Goal: Information Seeking & Learning: Learn about a topic

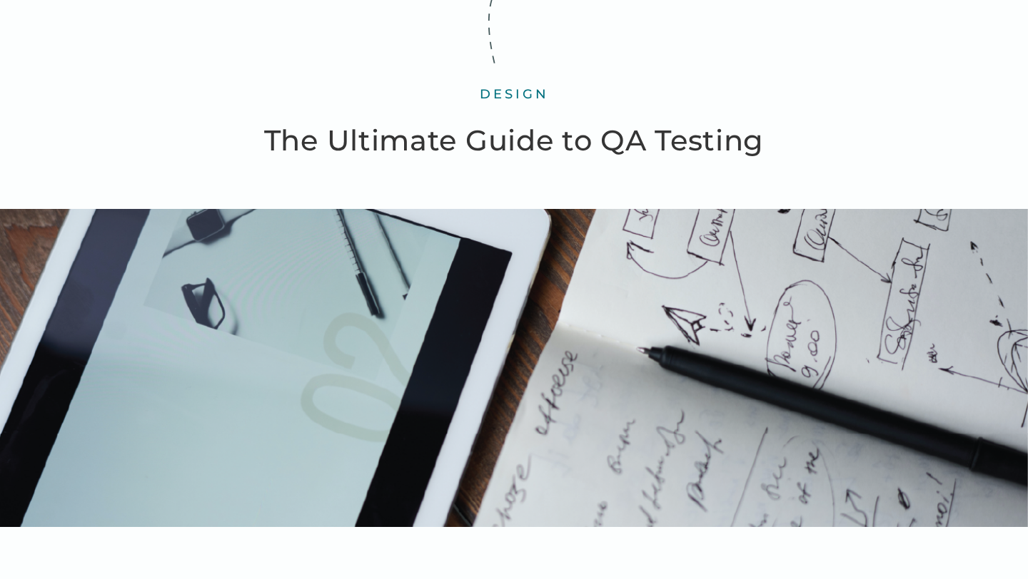
scroll to position [379, 0]
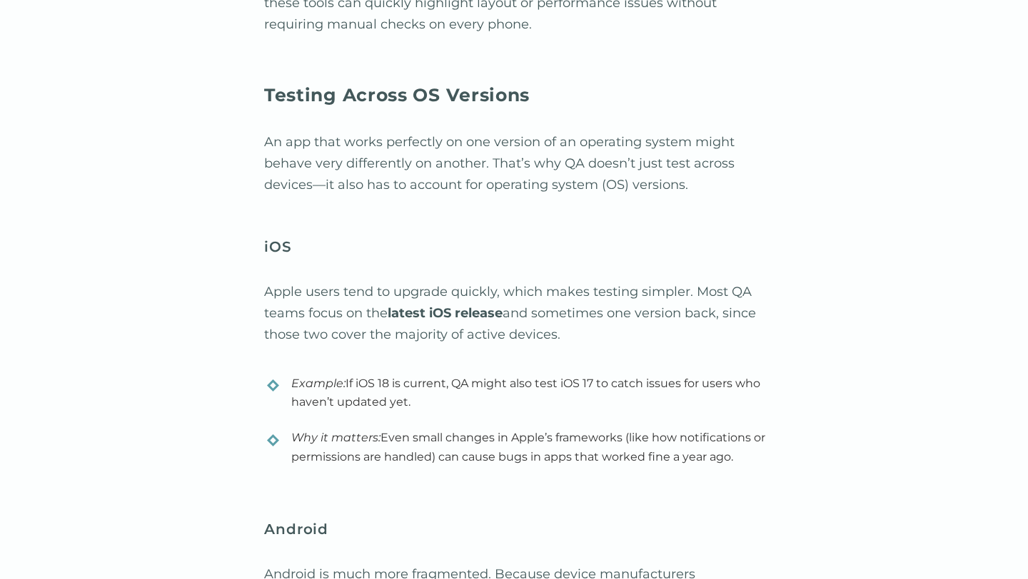
scroll to position [8789, 0]
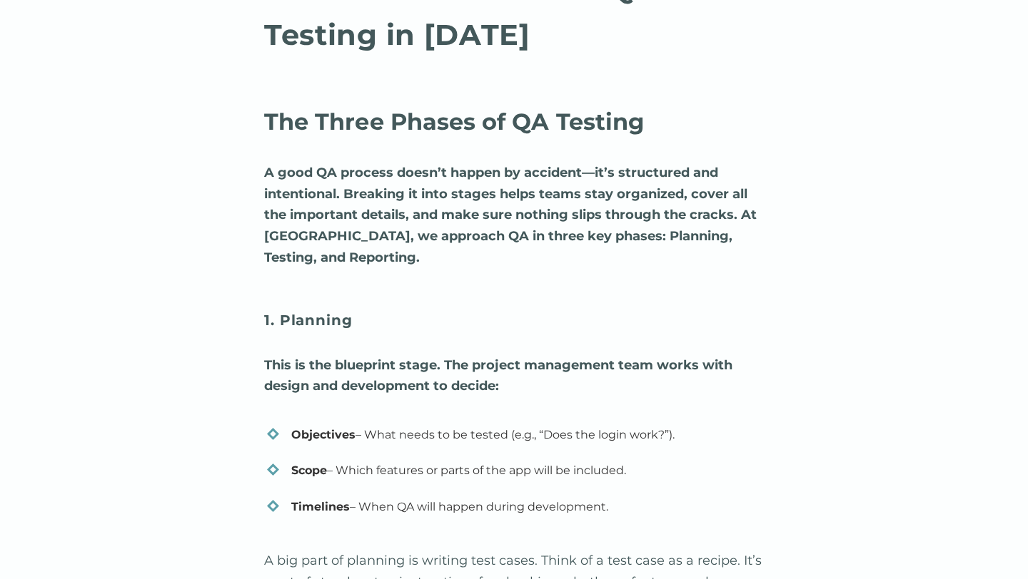
scroll to position [1785, 0]
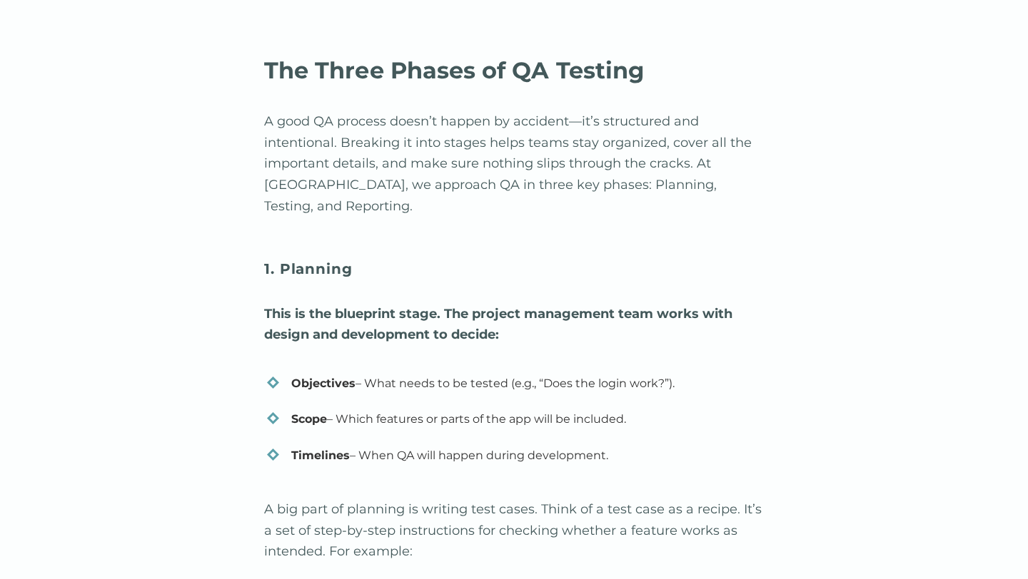
scroll to position [1831, 0]
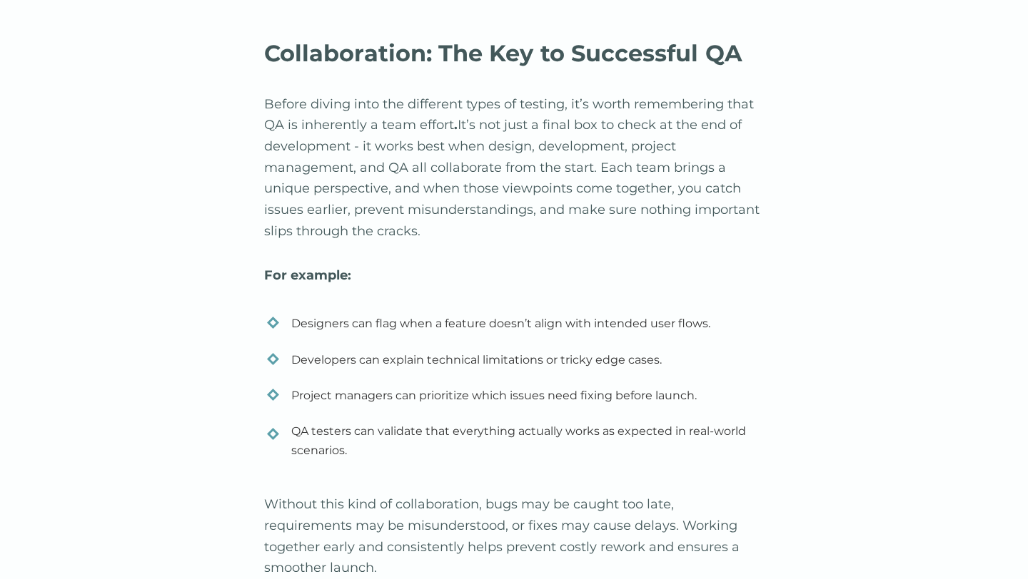
scroll to position [4062, 0]
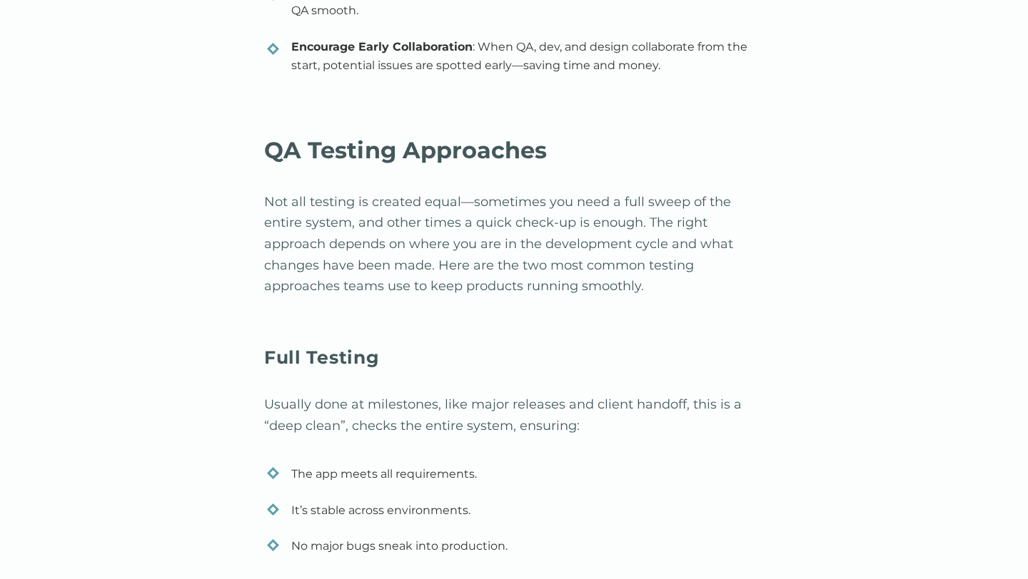
scroll to position [4883, 0]
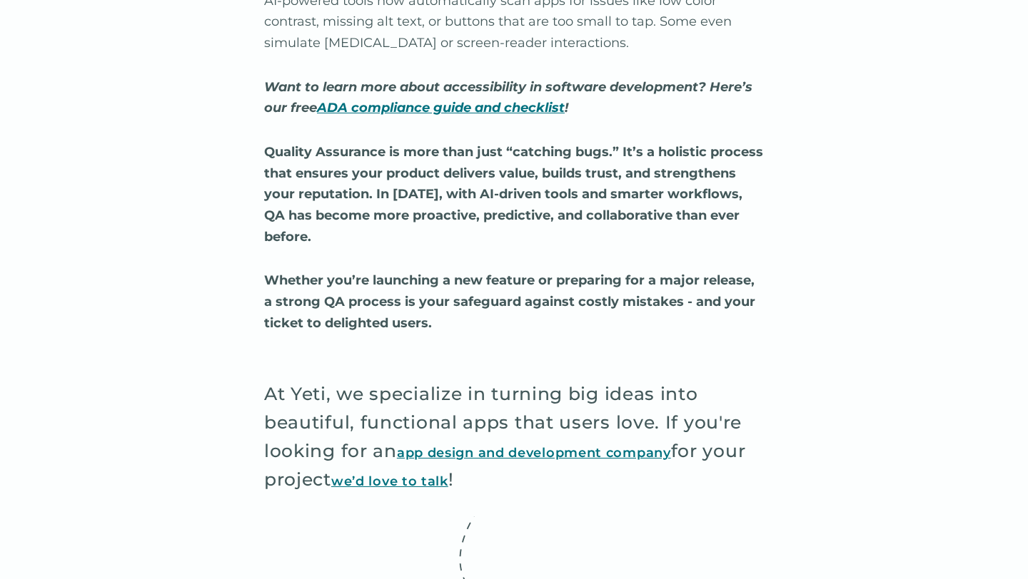
scroll to position [13691, 0]
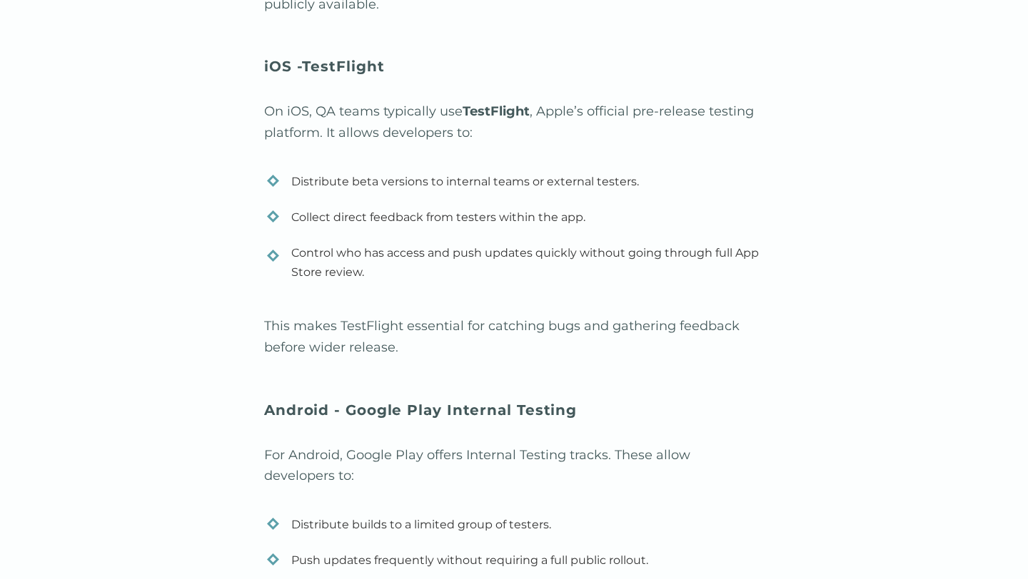
scroll to position [11113, 0]
